Goal: Information Seeking & Learning: Learn about a topic

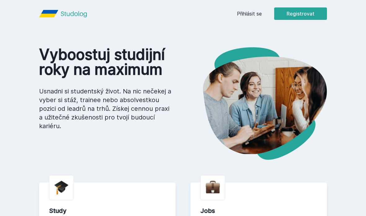
click at [249, 16] on link "Přihlásit se" at bounding box center [249, 13] width 25 height 7
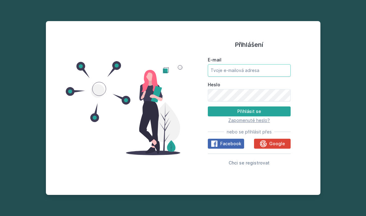
type input "[EMAIL_ADDRESS][PERSON_NAME][DOMAIN_NAME]"
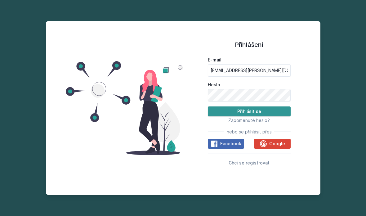
click at [252, 116] on button "Přihlásit se" at bounding box center [249, 111] width 83 height 10
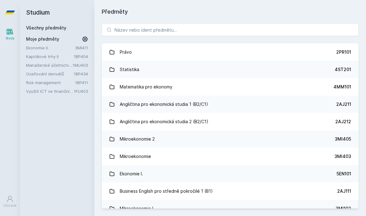
click at [84, 38] on icon at bounding box center [85, 39] width 6 height 6
click at [83, 82] on icon at bounding box center [85, 82] width 5 height 5
click at [83, 40] on icon at bounding box center [85, 39] width 9 height 9
click at [56, 72] on link "Oceňování derivátů" at bounding box center [50, 74] width 48 height 6
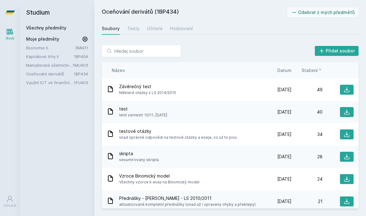
click at [315, 73] on span "Stažení" at bounding box center [310, 70] width 16 height 7
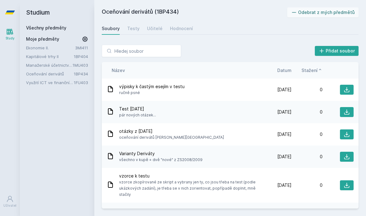
click at [315, 73] on span "Stažení" at bounding box center [310, 70] width 16 height 7
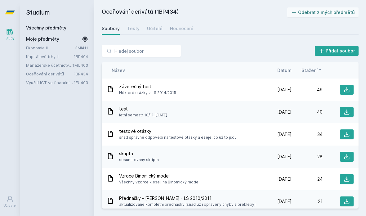
click at [283, 72] on span "Datum" at bounding box center [285, 70] width 14 height 7
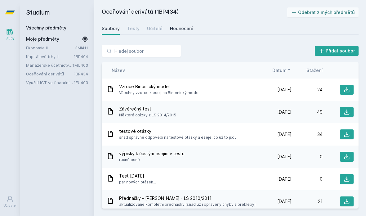
click at [178, 32] on link "Hodnocení" at bounding box center [181, 28] width 23 height 12
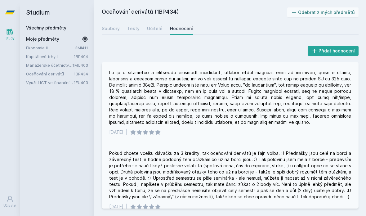
click at [148, 71] on div at bounding box center [230, 98] width 242 height 56
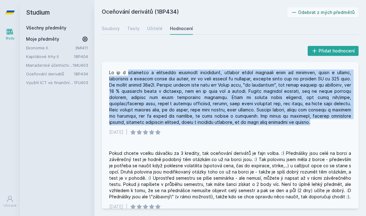
drag, startPoint x: 148, startPoint y: 71, endPoint x: 284, endPoint y: 121, distance: 144.7
click at [284, 121] on div at bounding box center [230, 98] width 242 height 56
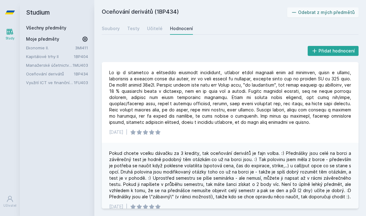
click at [120, 27] on div "Soubory Testy Učitelé Hodnocení" at bounding box center [230, 28] width 257 height 12
click at [116, 29] on div "Soubory" at bounding box center [111, 28] width 18 height 6
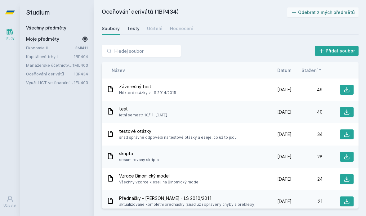
click at [136, 30] on div "Testy" at bounding box center [133, 28] width 12 height 6
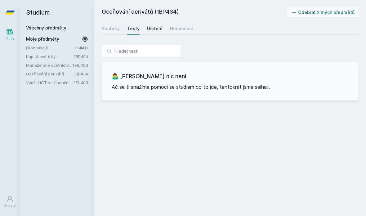
click at [155, 28] on div "Učitelé" at bounding box center [155, 28] width 16 height 6
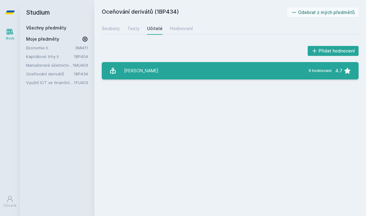
click at [146, 72] on link "[PERSON_NAME] 6 hodnocení 4.7" at bounding box center [230, 70] width 257 height 17
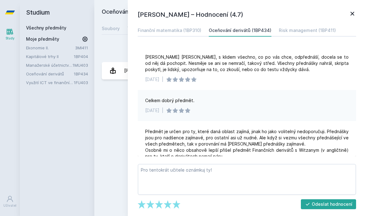
click at [354, 12] on icon at bounding box center [353, 14] width 4 height 4
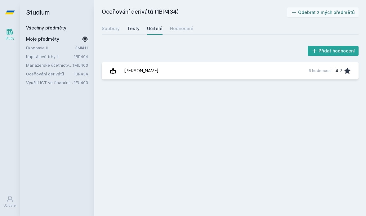
click at [128, 30] on div "Testy" at bounding box center [133, 28] width 12 height 6
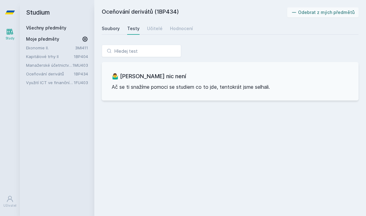
click at [117, 30] on div "Soubory" at bounding box center [111, 28] width 18 height 6
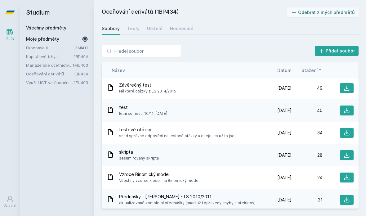
scroll to position [1, 0]
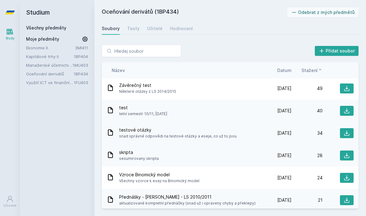
click at [127, 132] on span "testové otázky" at bounding box center [178, 130] width 118 height 6
drag, startPoint x: 127, startPoint y: 132, endPoint x: 216, endPoint y: 132, distance: 89.1
click at [216, 132] on span "testové otázky" at bounding box center [178, 130] width 118 height 6
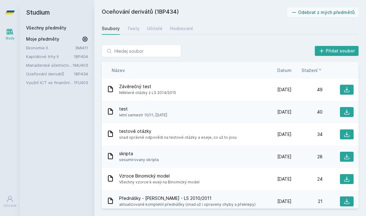
scroll to position [0, 0]
click at [162, 10] on h2 "Oceňování derivátů (1BP434)" at bounding box center [195, 12] width 186 height 10
click at [160, 8] on h2 "Oceňování derivátů (1BP434)" at bounding box center [195, 12] width 186 height 10
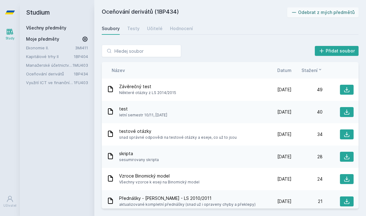
click at [169, 7] on h2 "Oceňování derivátů (1BP434)" at bounding box center [195, 12] width 186 height 10
click at [124, 30] on div "Soubory Testy Učitelé Hodnocení" at bounding box center [230, 28] width 257 height 12
click at [129, 30] on div "Testy" at bounding box center [133, 28] width 12 height 6
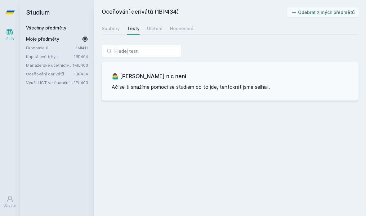
click at [120, 28] on div "Soubory Testy Učitelé Hodnocení" at bounding box center [230, 28] width 257 height 12
click at [117, 29] on div "Soubory" at bounding box center [111, 28] width 18 height 6
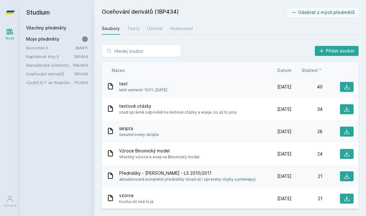
scroll to position [34, 0]
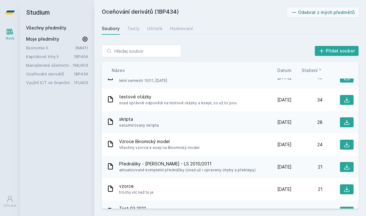
click at [125, 119] on span "skripta" at bounding box center [139, 119] width 40 height 6
click at [128, 125] on span "sesumirovany skripta" at bounding box center [139, 125] width 40 height 6
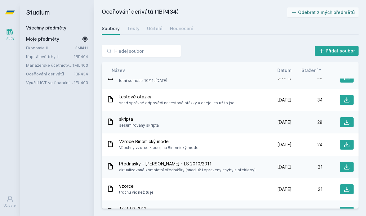
click at [128, 125] on span "sesumirovany skripta" at bounding box center [139, 125] width 40 height 6
click at [346, 122] on icon at bounding box center [347, 122] width 6 height 6
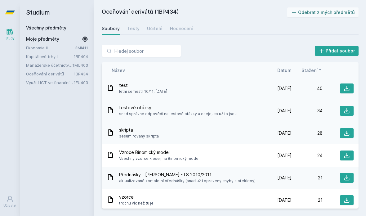
scroll to position [28, 0]
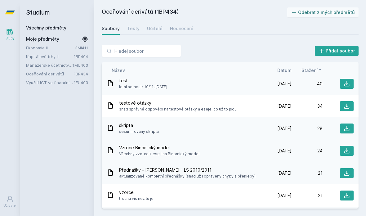
click at [141, 154] on span "Všechny vzorce k eseji na Binomický model" at bounding box center [159, 154] width 80 height 6
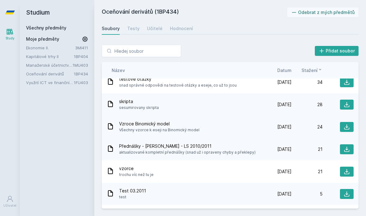
scroll to position [57, 0]
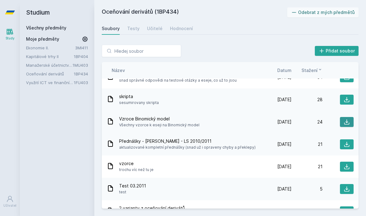
click at [348, 123] on icon at bounding box center [347, 122] width 6 height 6
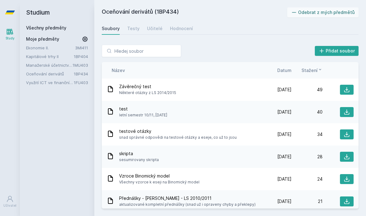
scroll to position [0, 0]
click at [172, 12] on h2 "Oceňování derivátů (1BP434)" at bounding box center [195, 12] width 186 height 10
copy h2 "1BP434"
